Goal: Information Seeking & Learning: Compare options

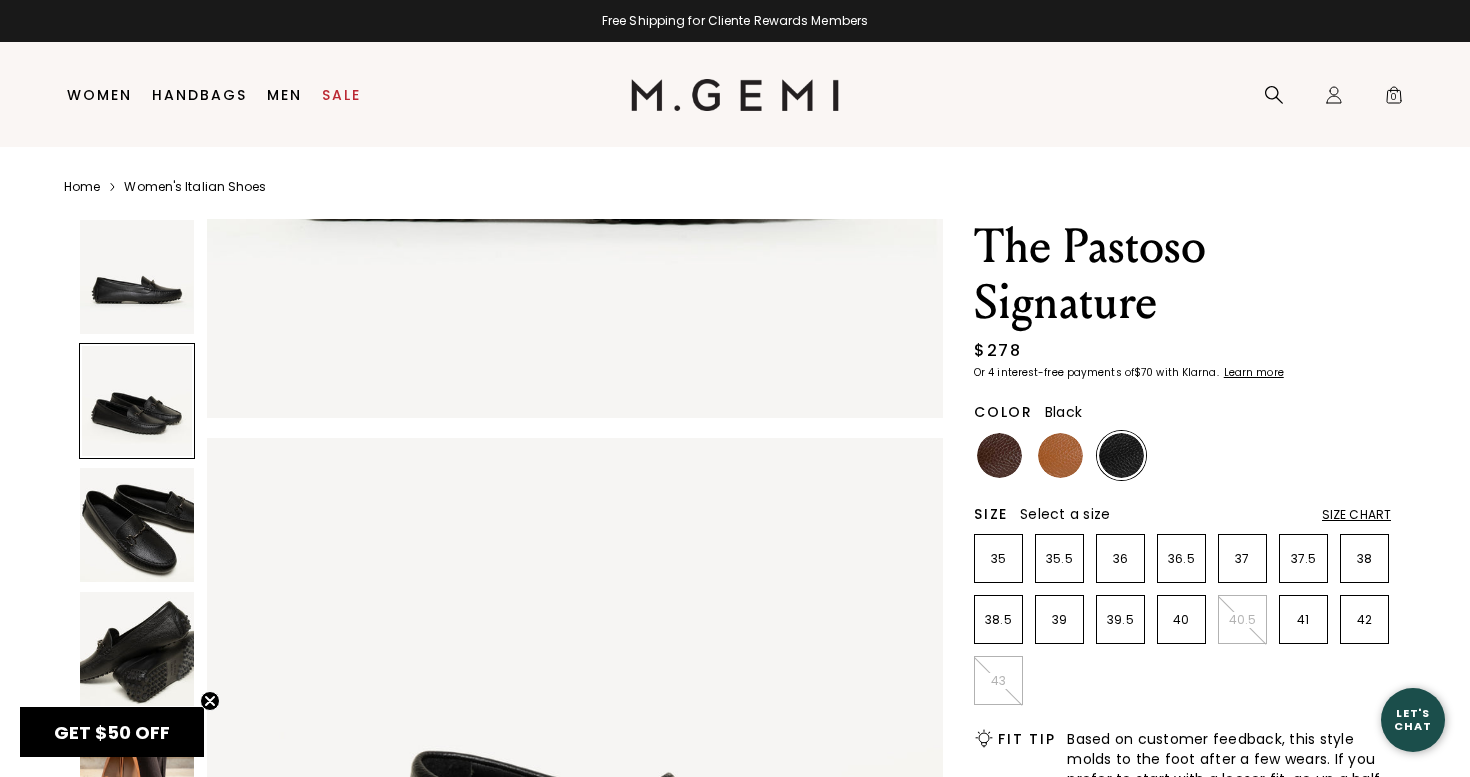
scroll to position [539, 0]
click at [1049, 479] on li at bounding box center [1060, 455] width 49 height 49
click at [1059, 456] on img at bounding box center [1060, 455] width 45 height 45
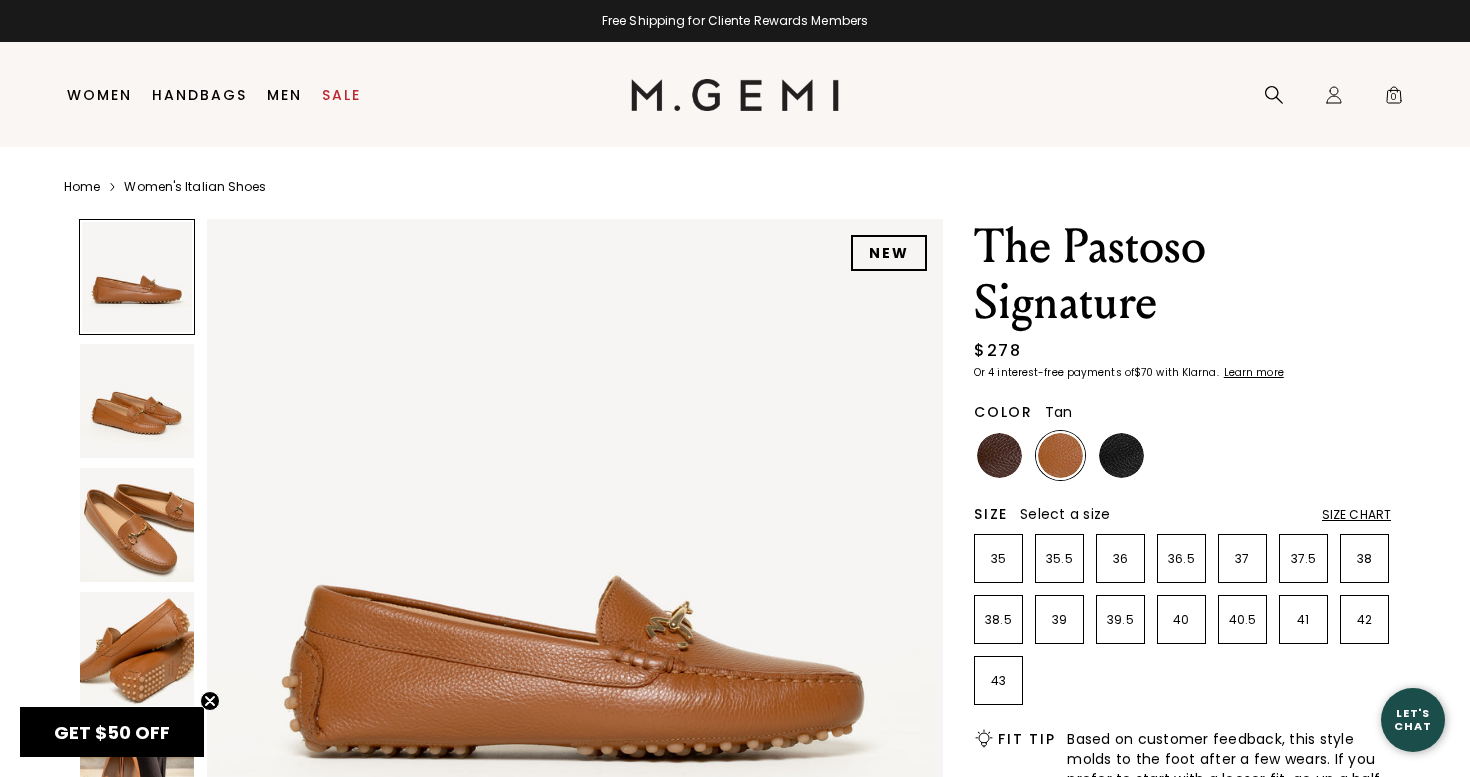
scroll to position [1, 0]
click at [1118, 464] on img at bounding box center [1121, 454] width 45 height 45
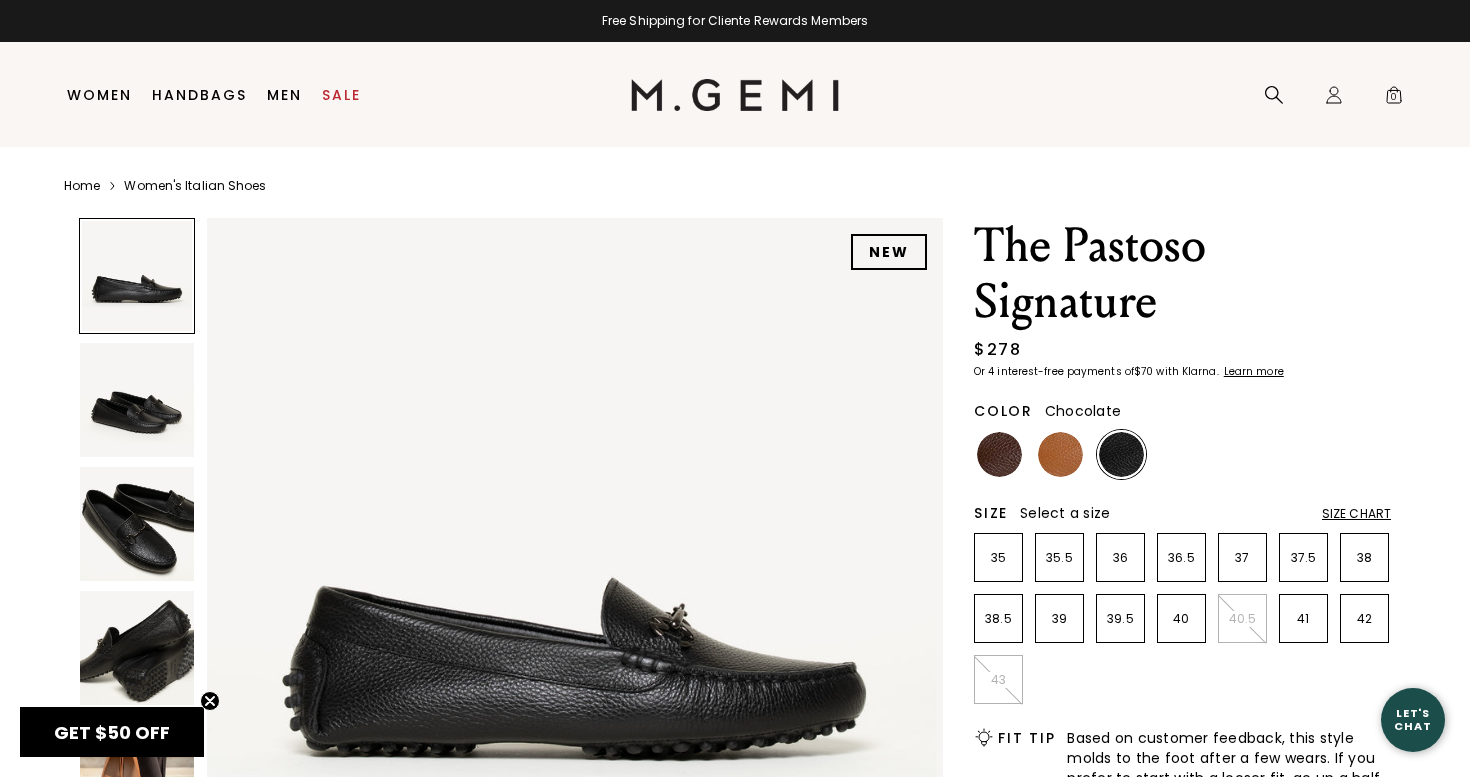
click at [1012, 451] on img at bounding box center [999, 454] width 45 height 45
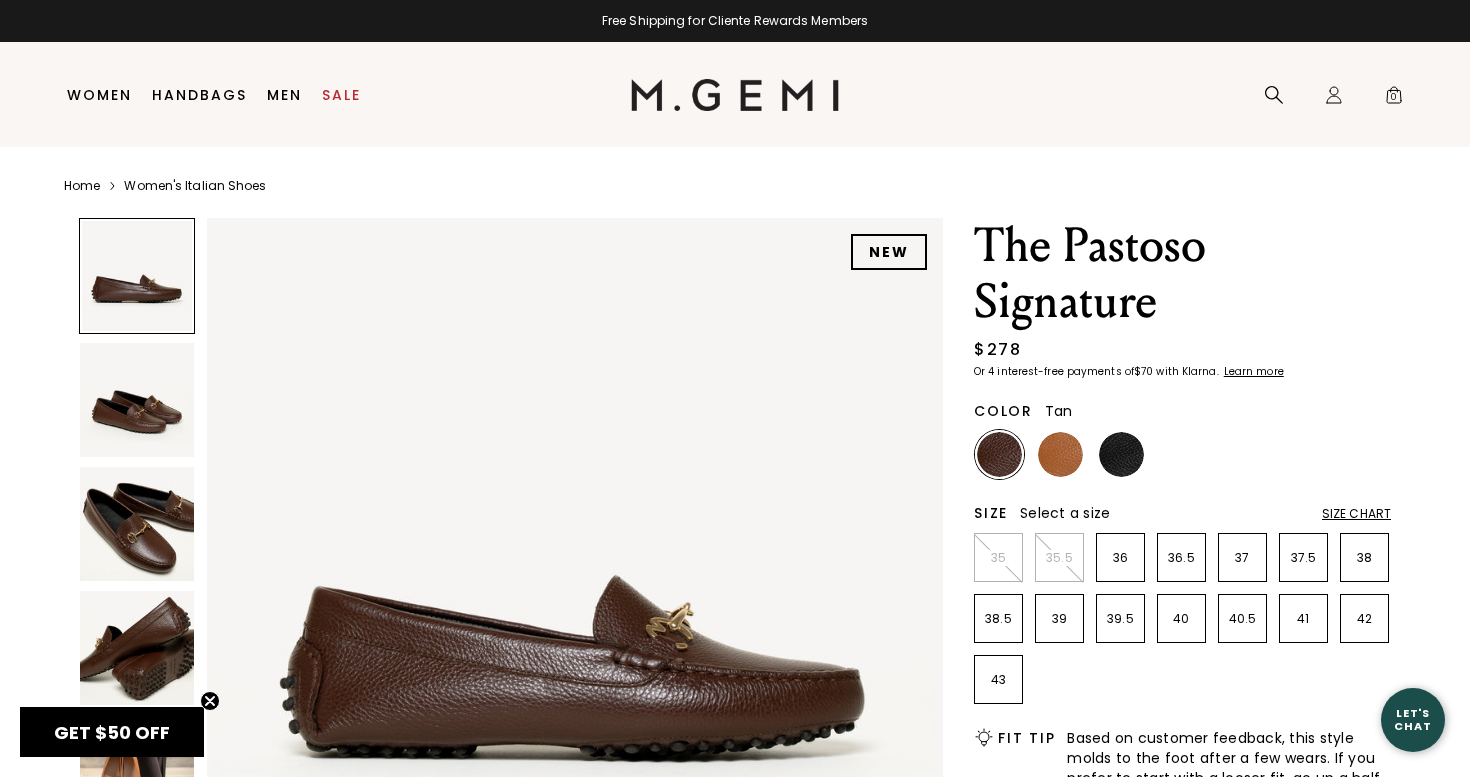
click at [1065, 447] on img at bounding box center [1060, 454] width 45 height 45
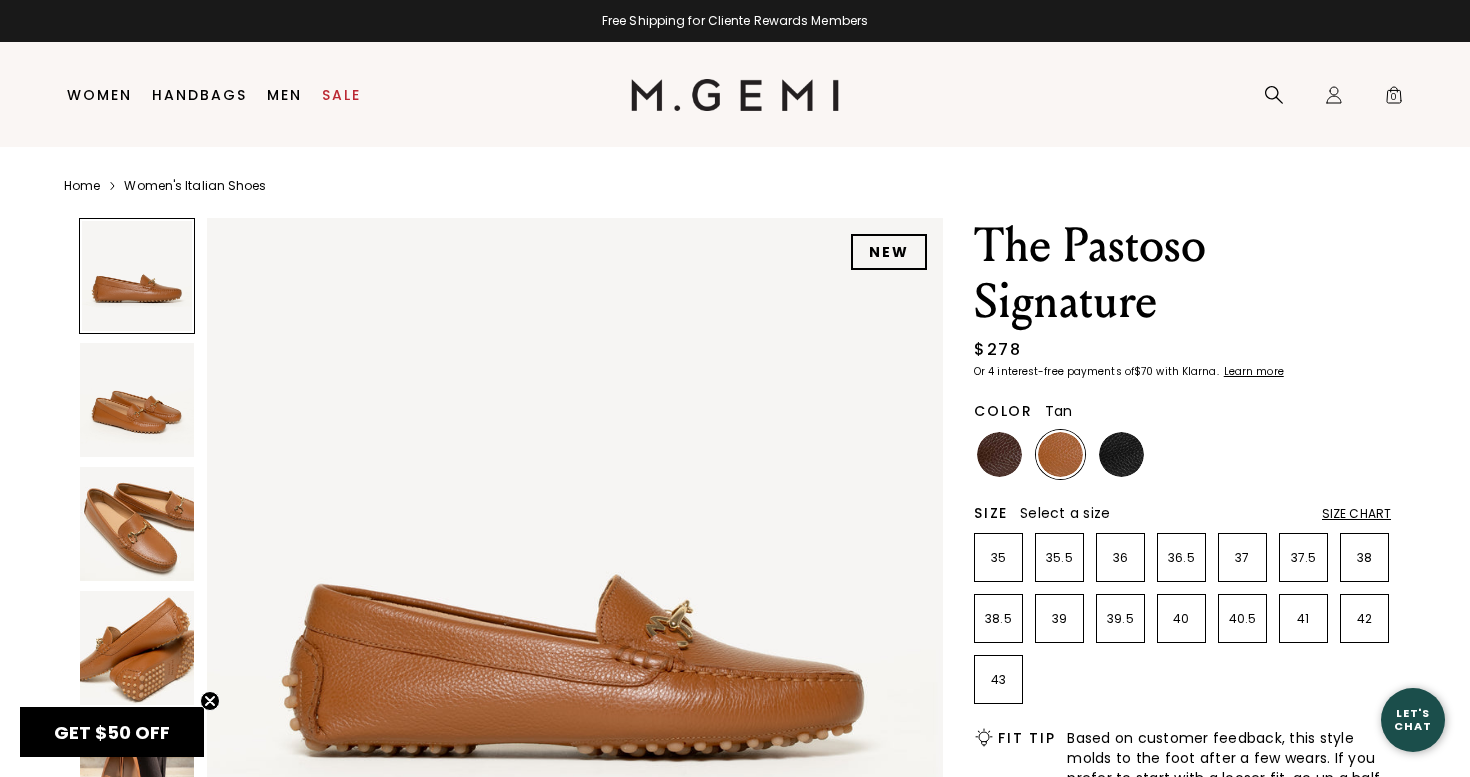
click at [150, 534] on img at bounding box center [137, 524] width 114 height 114
